Goal: Find contact information: Obtain details needed to contact an individual or organization

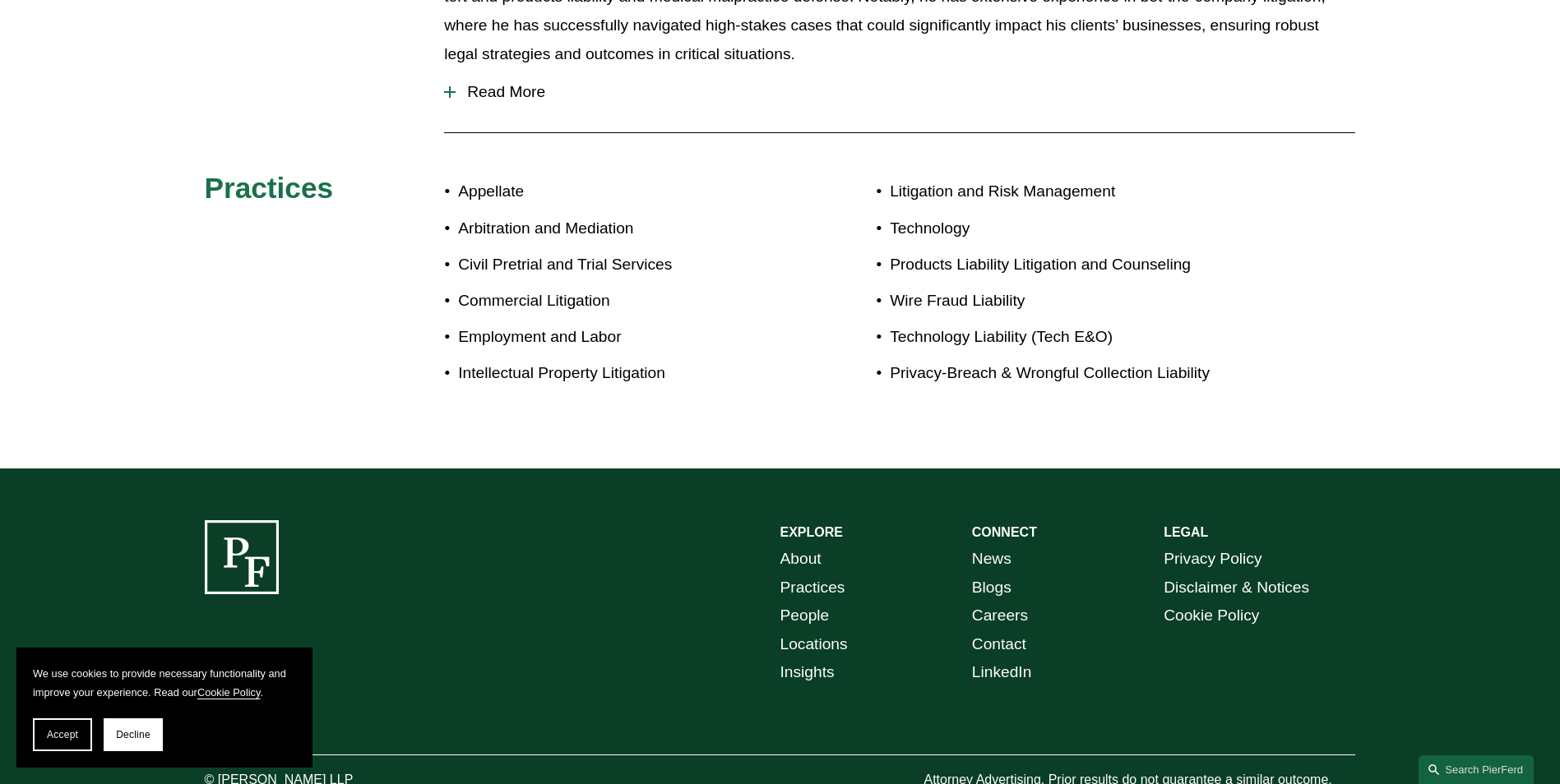
scroll to position [998, 0]
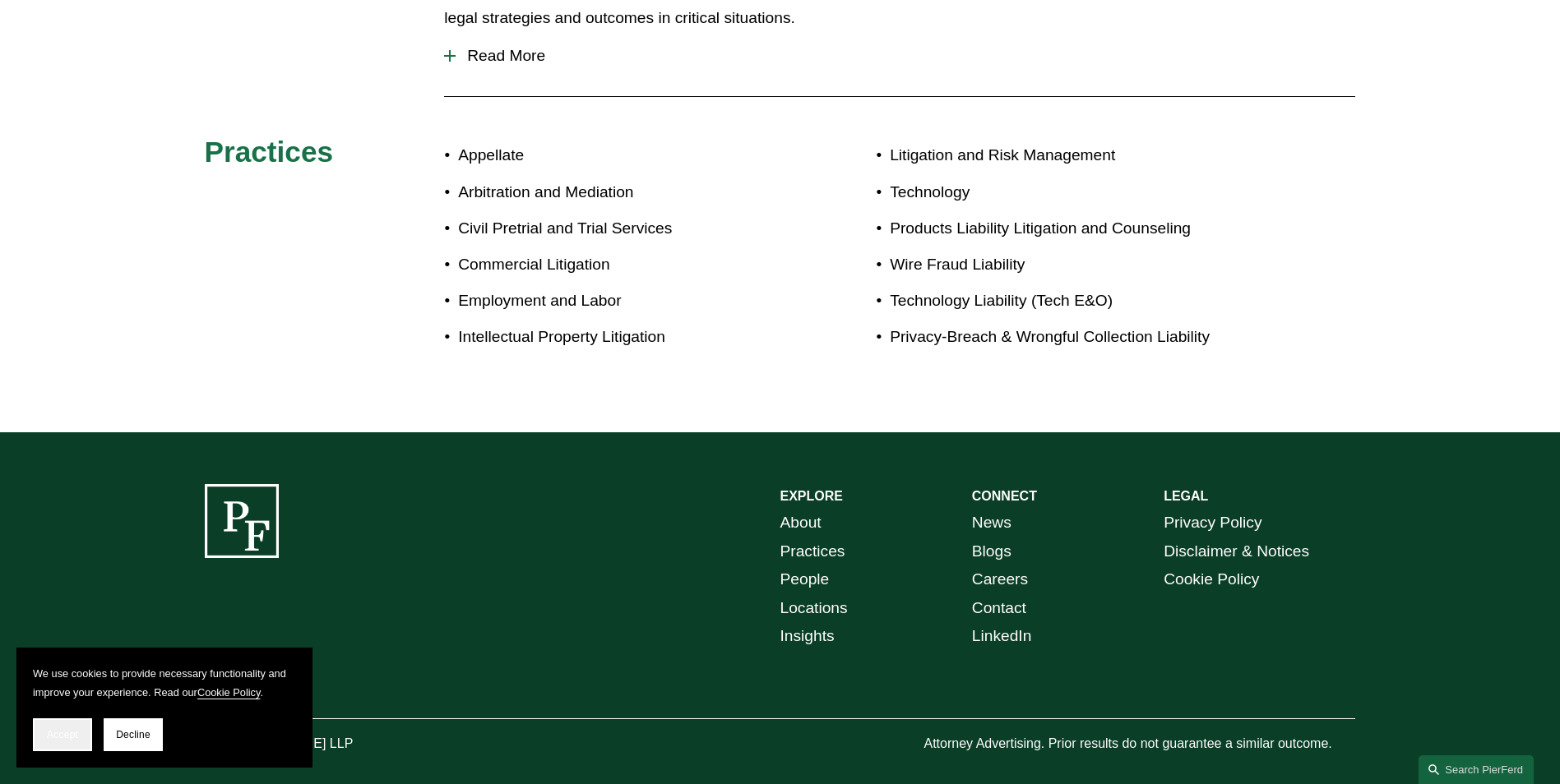
click at [60, 734] on span "Accept" at bounding box center [62, 734] width 31 height 11
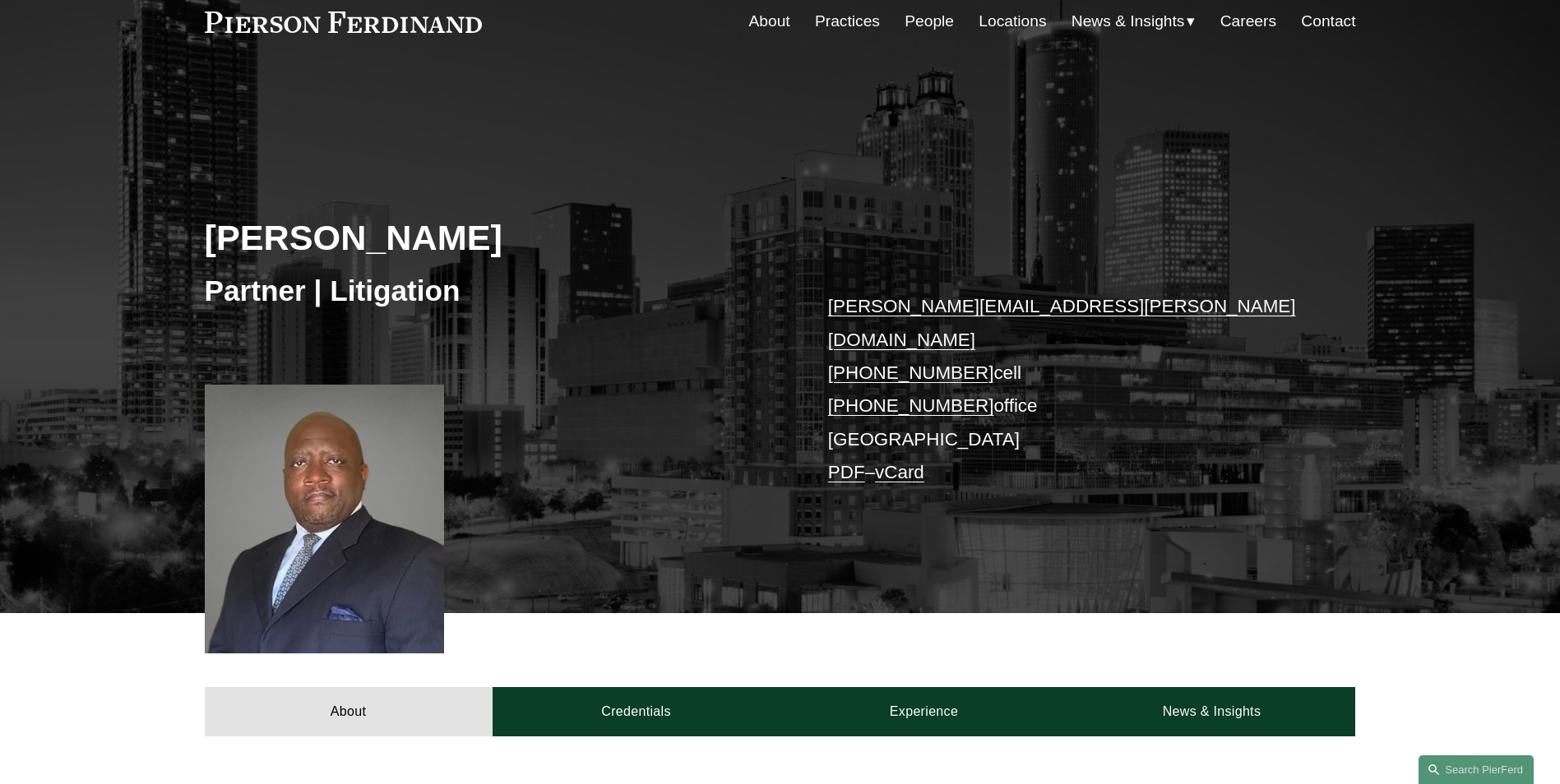
scroll to position [11, 0]
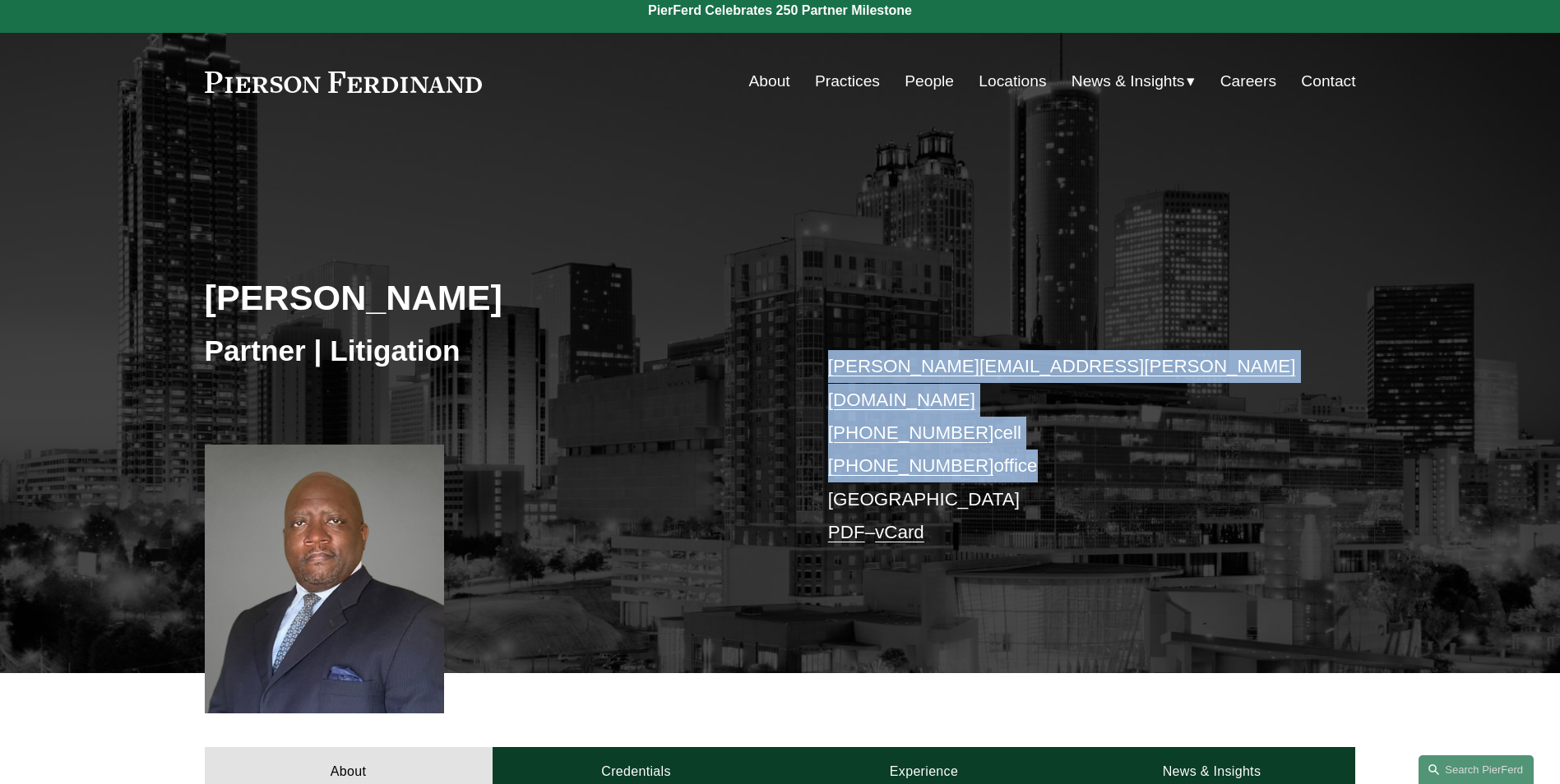
drag, startPoint x: 824, startPoint y: 357, endPoint x: 1010, endPoint y: 436, distance: 202.1
click at [1010, 436] on div "[PERSON_NAME] Partner | Litigation [PERSON_NAME][EMAIL_ADDRESS][PERSON_NAME][DO…" at bounding box center [780, 425] width 1560 height 496
click at [849, 522] on link "PDF" at bounding box center [846, 532] width 37 height 21
copy p "[PERSON_NAME][EMAIL_ADDRESS][PERSON_NAME][DOMAIN_NAME] [PHONE_NUMBER] cell [PHO…"
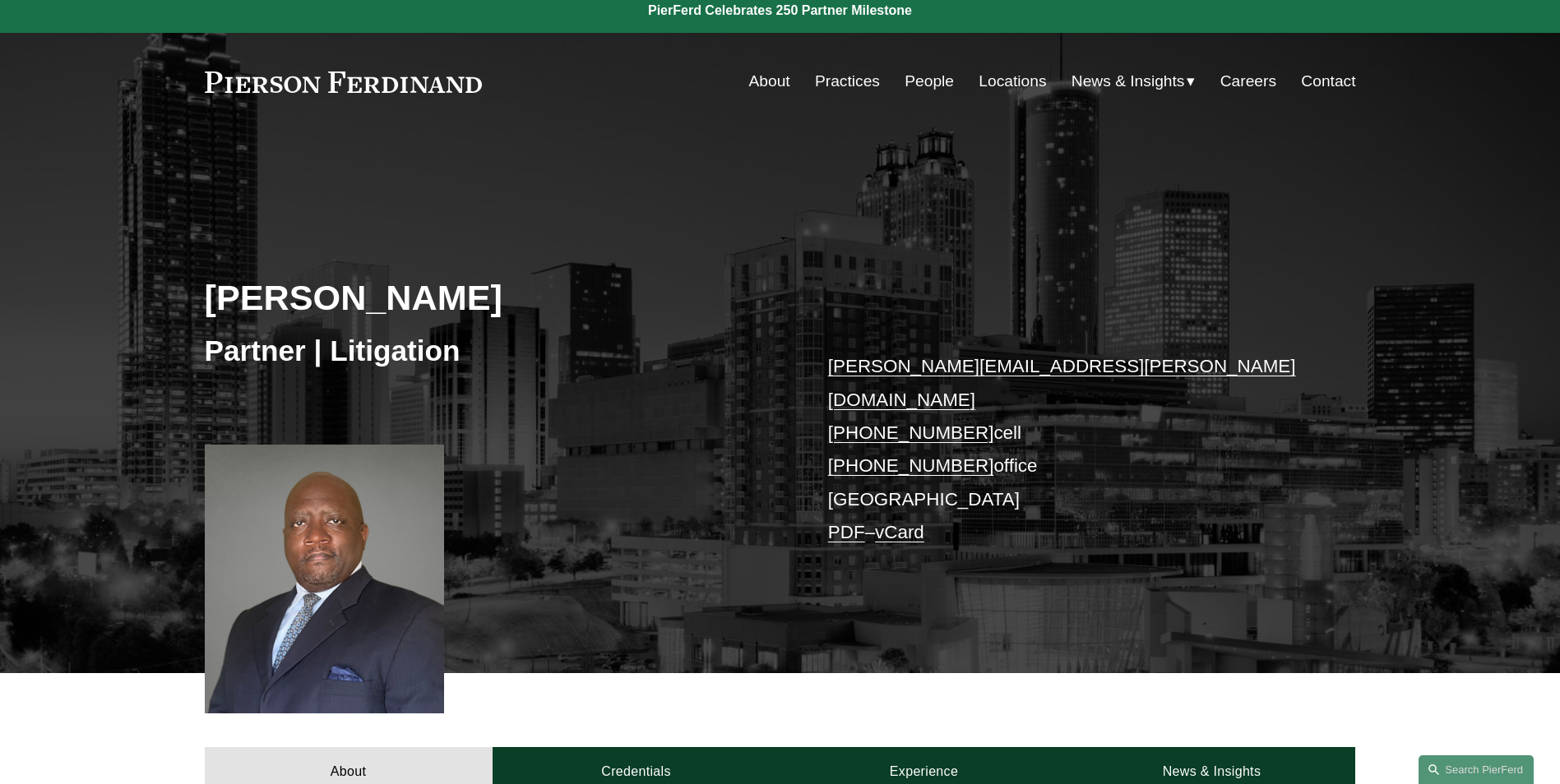
drag, startPoint x: 202, startPoint y: 80, endPoint x: 460, endPoint y: 75, distance: 258.0
click at [453, 77] on div "Skip to Content About Practices People Locations" at bounding box center [780, 81] width 1560 height 97
drag, startPoint x: 483, startPoint y: 82, endPoint x: 171, endPoint y: 81, distance: 312.0
click at [176, 81] on div "Skip to Content About Practices People Locations" at bounding box center [780, 81] width 1560 height 97
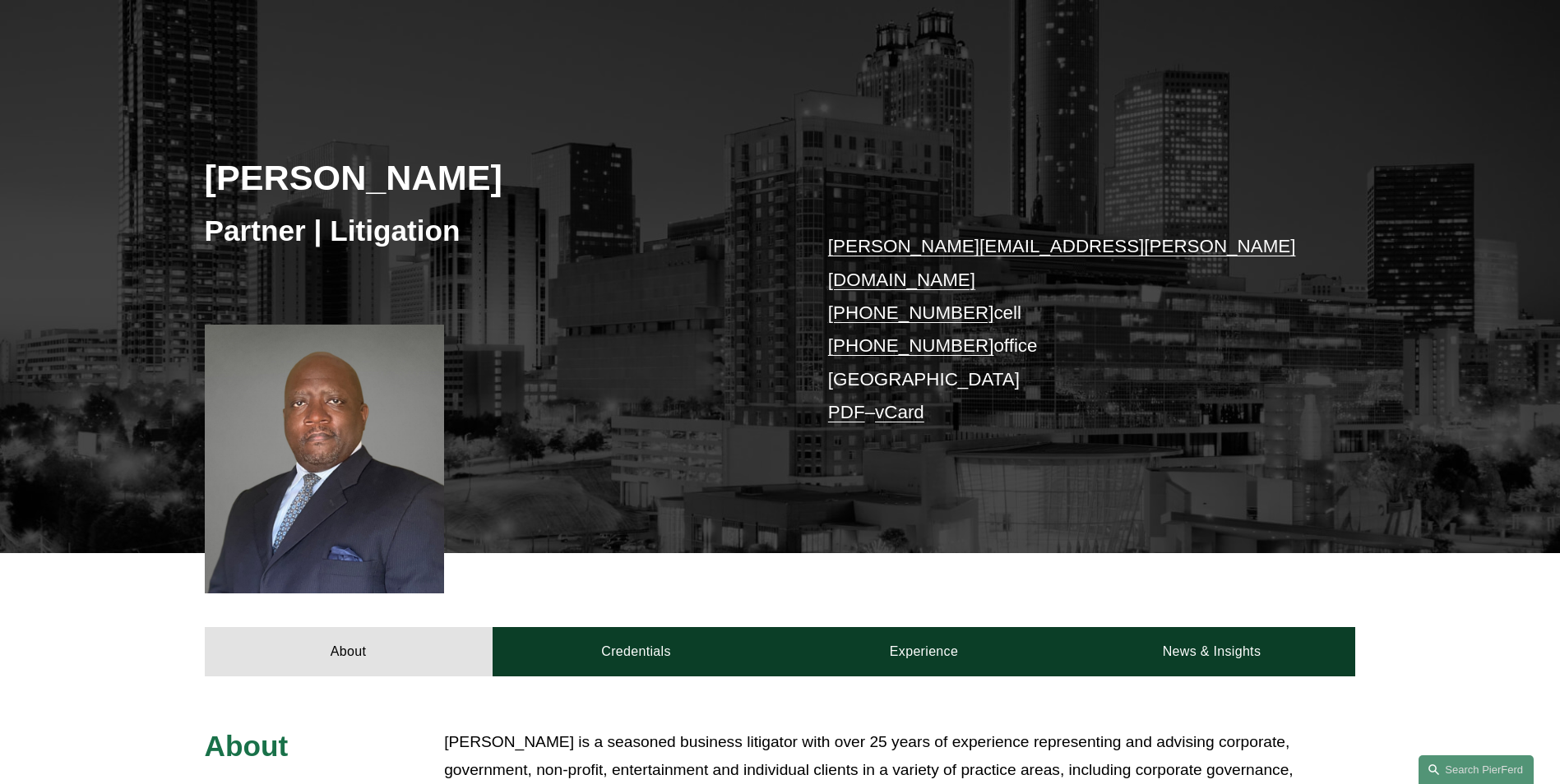
scroll to position [0, 0]
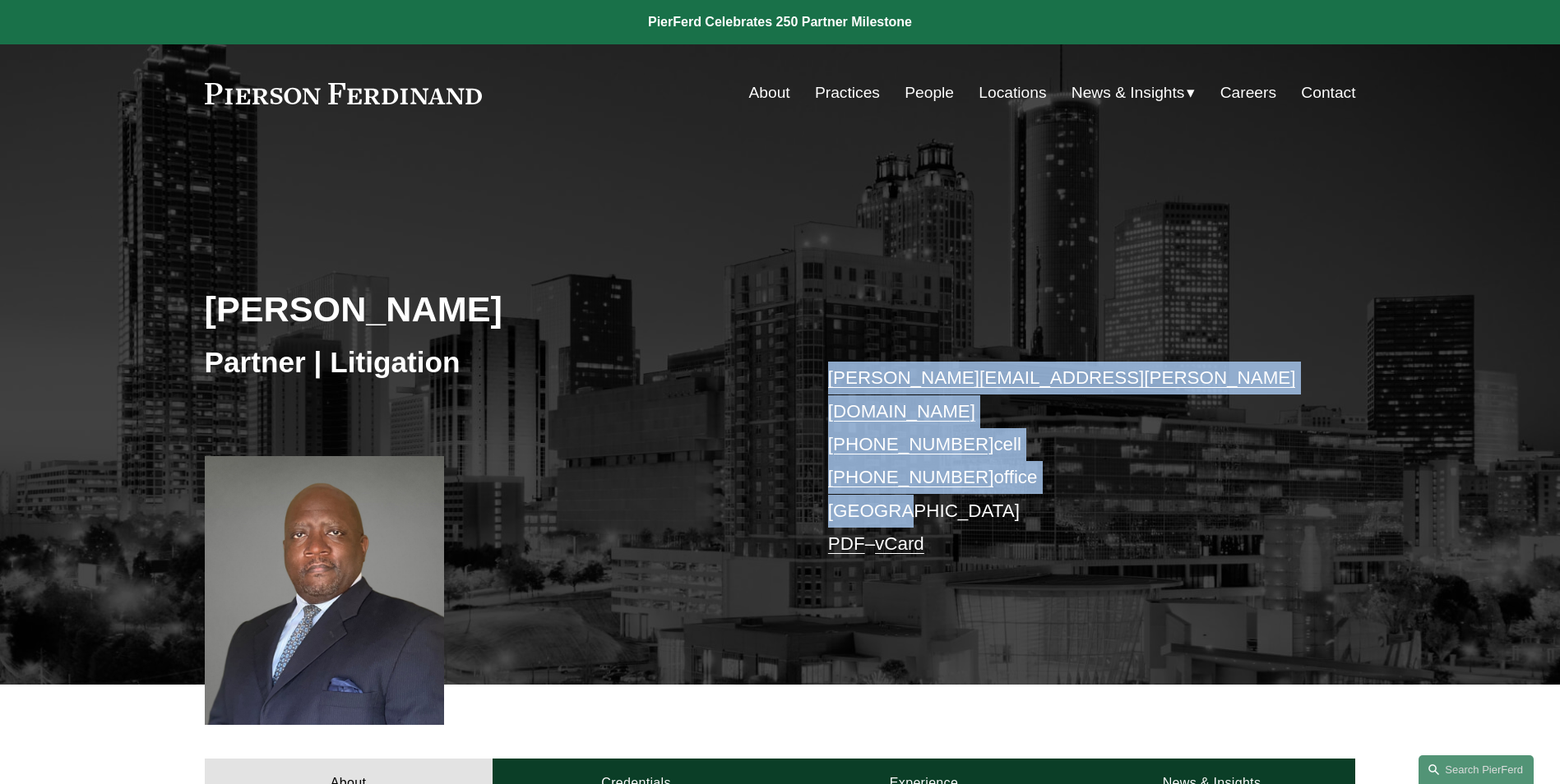
drag, startPoint x: 810, startPoint y: 365, endPoint x: 1032, endPoint y: 470, distance: 245.6
click at [1032, 470] on div "[PERSON_NAME] Partner | Litigation [PERSON_NAME][EMAIL_ADDRESS][PERSON_NAME][DO…" at bounding box center [780, 436] width 1560 height 496
drag, startPoint x: 1032, startPoint y: 470, endPoint x: 961, endPoint y: 425, distance: 84.1
copy p "[PERSON_NAME][EMAIL_ADDRESS][PERSON_NAME][DOMAIN_NAME] [PHONE_NUMBER] cell [PHO…"
